Goal: Navigation & Orientation: Find specific page/section

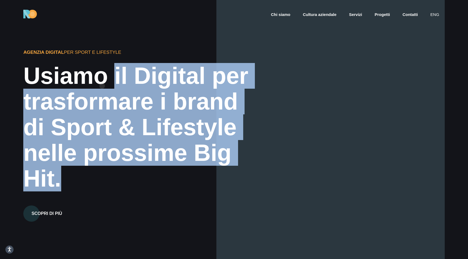
drag, startPoint x: 160, startPoint y: 192, endPoint x: 102, endPoint y: 86, distance: 120.4
click at [102, 86] on div "Agenzia Digital per Sport e Lifestyle Usiamo il Digital per trasformare i brand…" at bounding box center [110, 129] width 175 height 185
click at [152, 98] on div "trasformare i brand" at bounding box center [141, 102] width 237 height 26
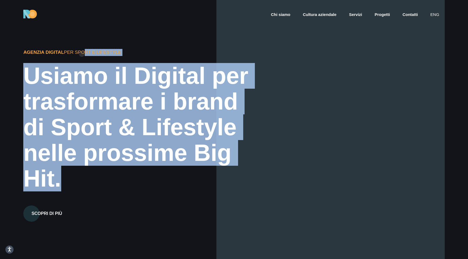
drag, startPoint x: 106, startPoint y: 184, endPoint x: 82, endPoint y: 54, distance: 131.9
click at [82, 54] on div "Agenzia Digital per Sport e Lifestyle Usiamo il Digital per trasformare i brand…" at bounding box center [110, 129] width 175 height 185
click at [132, 89] on div "trasformare i brand" at bounding box center [141, 102] width 237 height 26
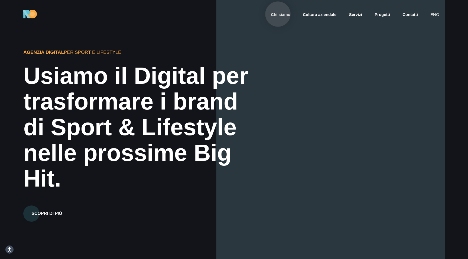
click at [278, 14] on link "Chi siamo" at bounding box center [280, 15] width 21 height 6
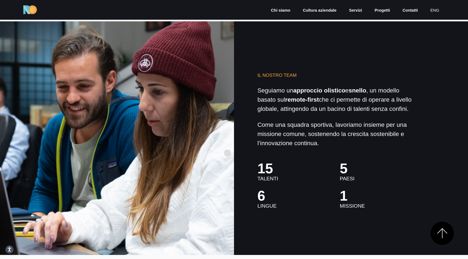
scroll to position [1428, 0]
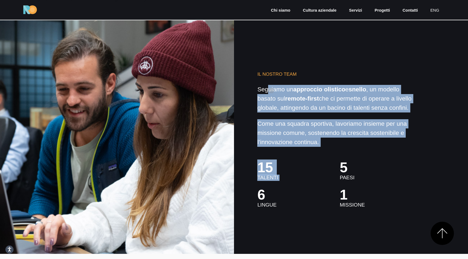
drag, startPoint x: 378, startPoint y: 153, endPoint x: 268, endPoint y: 88, distance: 128.1
click at [268, 88] on div "Il nostro Team Seguiamo un approccio olistico e snello , un modello basato sul …" at bounding box center [335, 137] width 156 height 142
click at [309, 112] on p "Seguiamo un approccio olistico e snello , un modello basato sul remote-first ch…" at bounding box center [335, 98] width 156 height 27
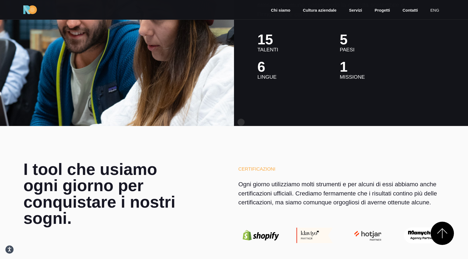
scroll to position [1624, 0]
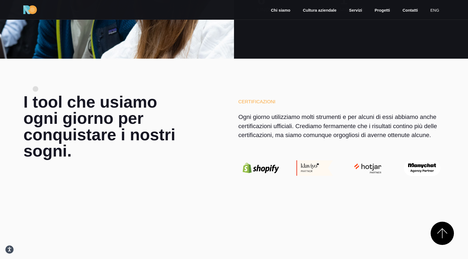
drag, startPoint x: 174, startPoint y: 166, endPoint x: 35, endPoint y: 89, distance: 159.0
click at [35, 89] on section "I tool che usiamo ogni giorno per conquistare i nostri sogni. Certificazioni Og…" at bounding box center [234, 139] width 468 height 160
click at [84, 109] on h2 "I tool che usiamo ogni giorno per conquistare i nostri sogni." at bounding box center [108, 127] width 170 height 66
drag, startPoint x: 127, startPoint y: 163, endPoint x: 39, endPoint y: 86, distance: 117.0
click at [39, 86] on section "I tool che usiamo ogni giorno per conquistare i nostri sogni. Certificazioni Og…" at bounding box center [234, 139] width 468 height 160
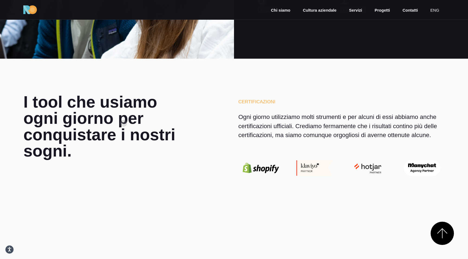
click at [123, 123] on h2 "I tool che usiamo ogni giorno per conquistare i nostri sogni." at bounding box center [108, 127] width 170 height 66
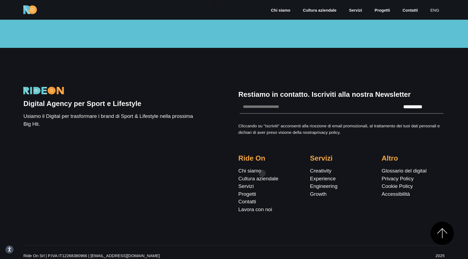
scroll to position [2087, 0]
